Goal: Information Seeking & Learning: Learn about a topic

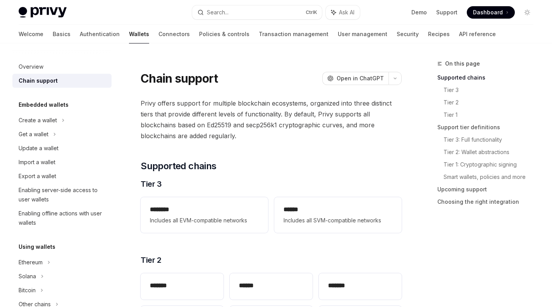
click at [195, 215] on div "******** Includes all EVM-compatible networks" at bounding box center [204, 215] width 109 height 20
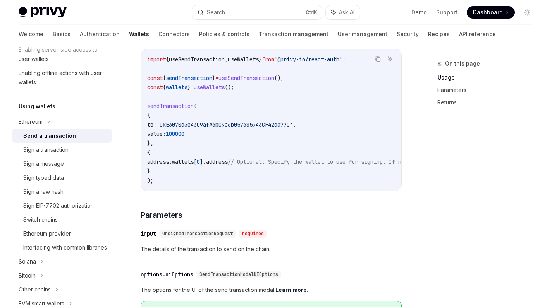
scroll to position [148, 0]
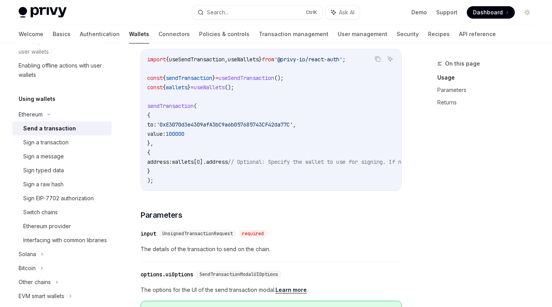
click at [76, 227] on div "Ethereum provider" at bounding box center [65, 225] width 84 height 9
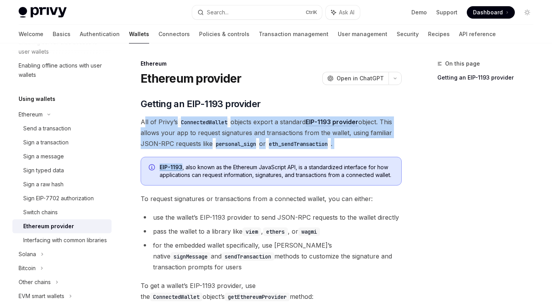
drag, startPoint x: 144, startPoint y: 121, endPoint x: 184, endPoint y: 170, distance: 62.8
click at [184, 170] on div "​ Getting an EIP-1193 provider All of Privy’s ConnectedWallet objects export a …" at bounding box center [271, 231] width 261 height 267
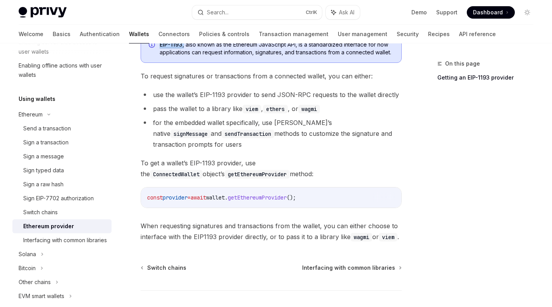
scroll to position [134, 0]
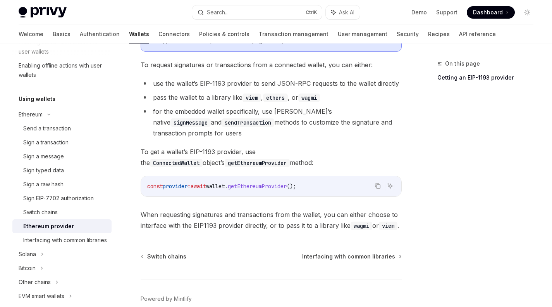
click at [83, 239] on div "Interfacing with common libraries" at bounding box center [65, 239] width 84 height 9
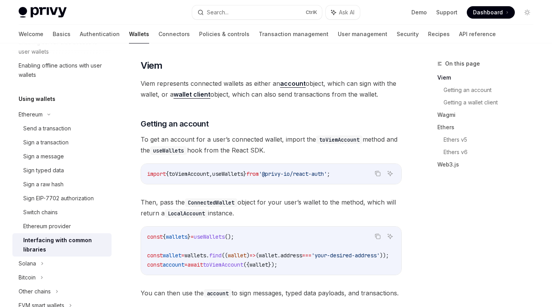
scroll to position [153, 0]
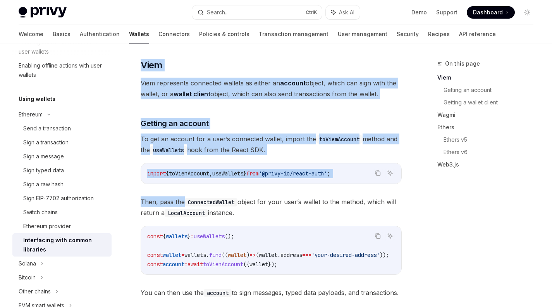
drag, startPoint x: 140, startPoint y: 57, endPoint x: 183, endPoint y: 184, distance: 133.5
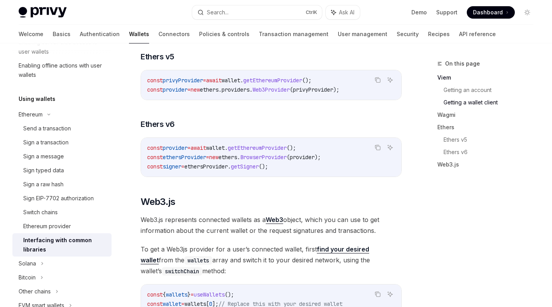
scroll to position [731, 0]
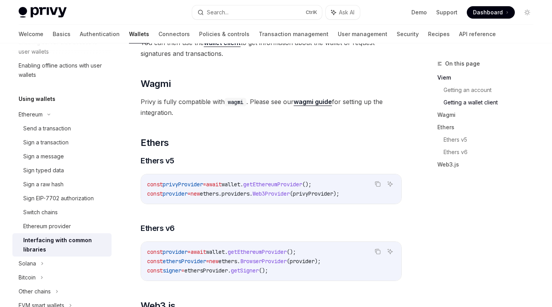
click at [183, 118] on span "Privy is fully compatible with wagmi . Please see our wagmi guide for setting u…" at bounding box center [271, 107] width 261 height 22
copy div "Lore Ipsu dolorsitam consectet adipisc el seddoe te incidid utlabo, etdol mag a…"
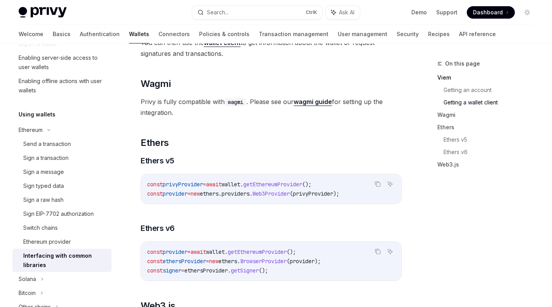
scroll to position [132, 0]
click at [55, 243] on div "Ethereum provider" at bounding box center [47, 241] width 48 height 9
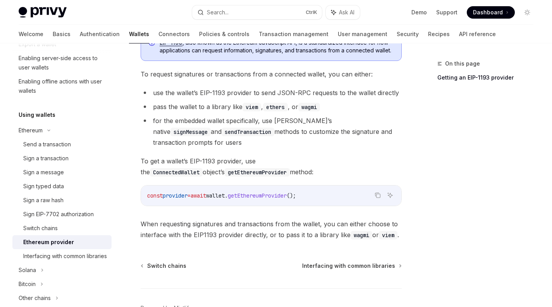
scroll to position [135, 0]
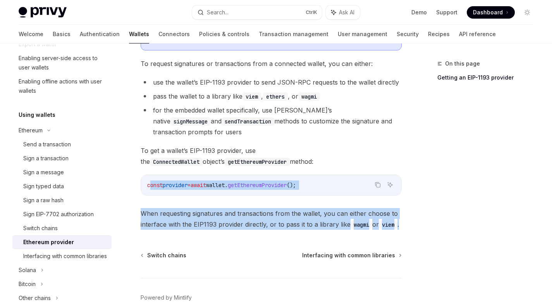
drag, startPoint x: 177, startPoint y: 234, endPoint x: 149, endPoint y: 174, distance: 65.9
click at [149, 174] on div "​ Getting an EIP-1193 provider All of Privy’s ConnectedWallet objects export a …" at bounding box center [271, 96] width 261 height 267
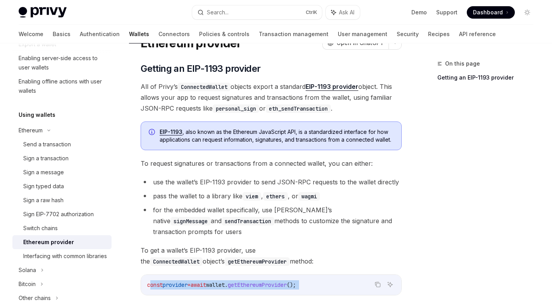
scroll to position [35, 0]
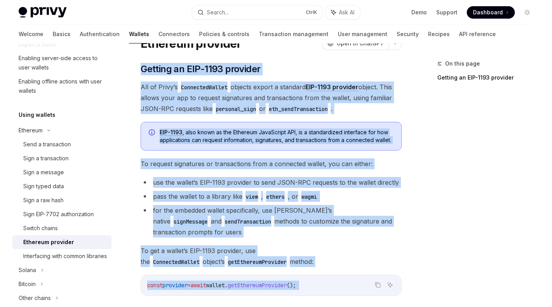
drag, startPoint x: 145, startPoint y: 79, endPoint x: 143, endPoint y: 51, distance: 28.0
click at [143, 51] on div "Ethereum Ethereum provider OpenAI Open in ChatGPT OpenAI Open in ChatGPT ​ Gett…" at bounding box center [199, 234] width 410 height 420
copy div "Loremip do SIT-2059 ametcons Adi el Seddo’e TemporincIdidun utlabor etdolo m al…"
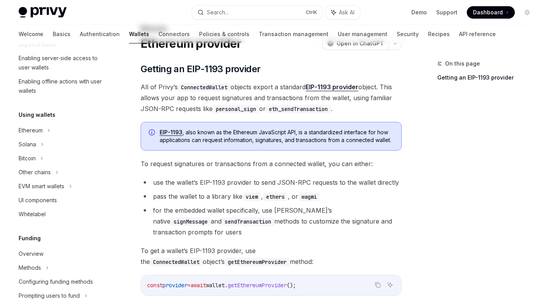
scroll to position [0, 0]
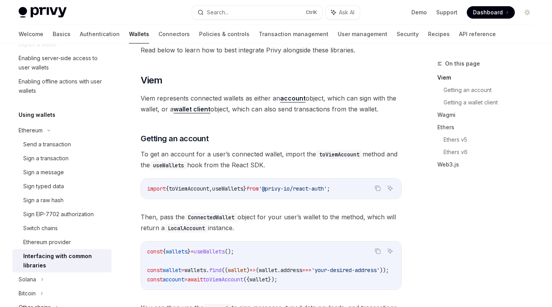
scroll to position [184, 0]
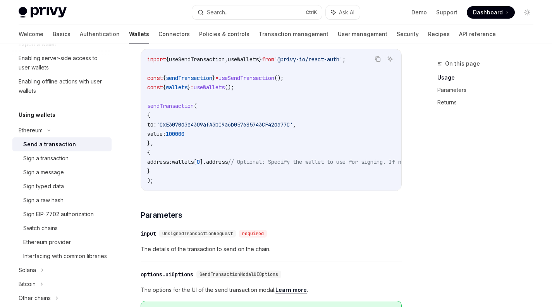
type textarea "*"
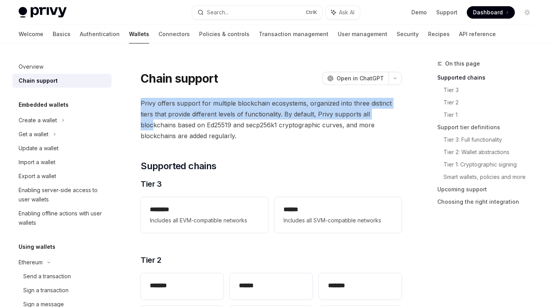
drag, startPoint x: 135, startPoint y: 96, endPoint x: 153, endPoint y: 121, distance: 30.3
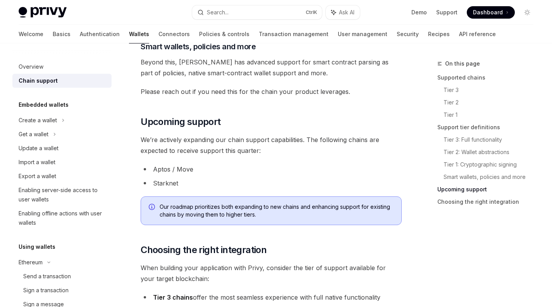
scroll to position [1037, 0]
